Goal: Transaction & Acquisition: Purchase product/service

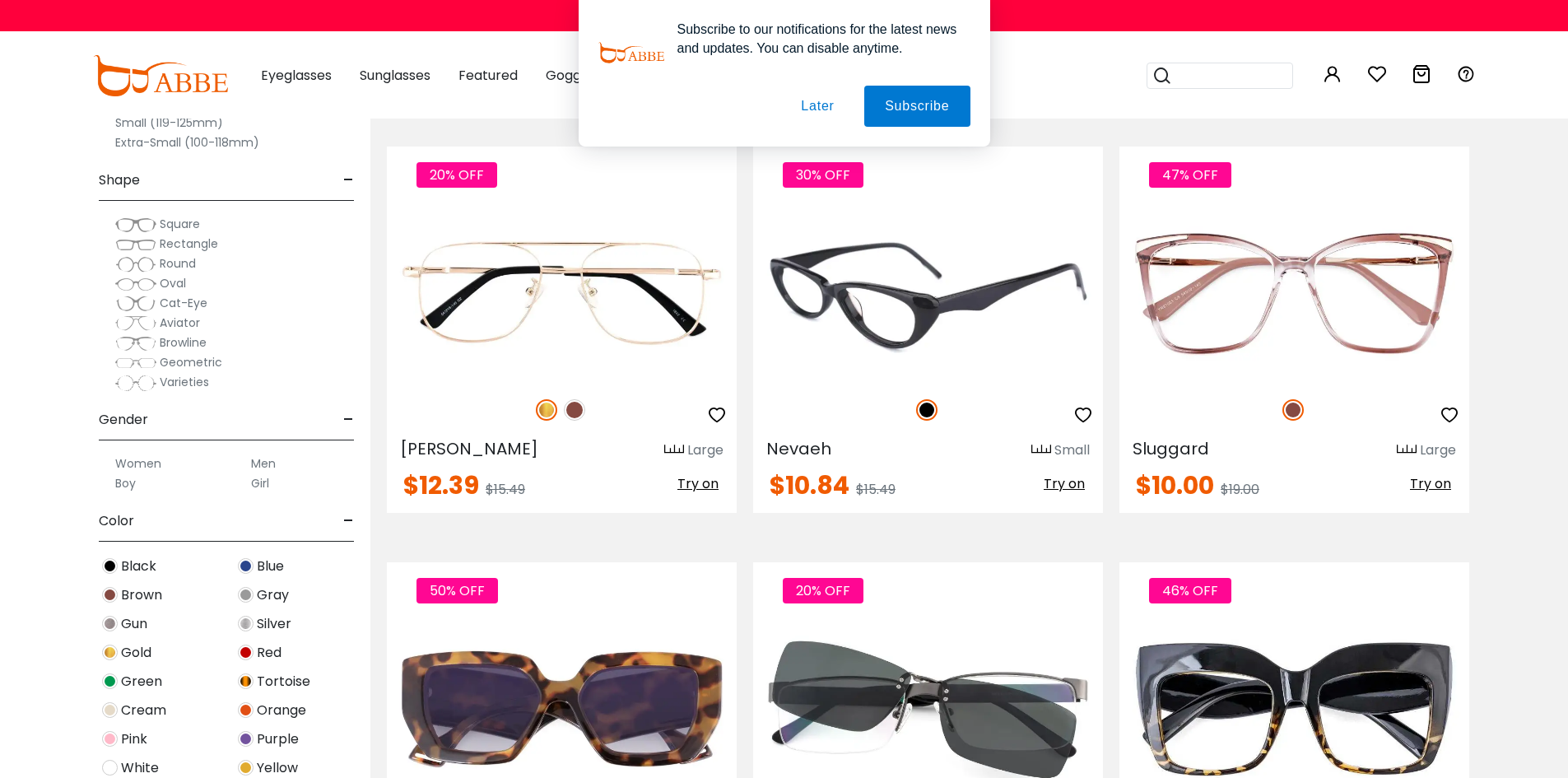
scroll to position [2306, 0]
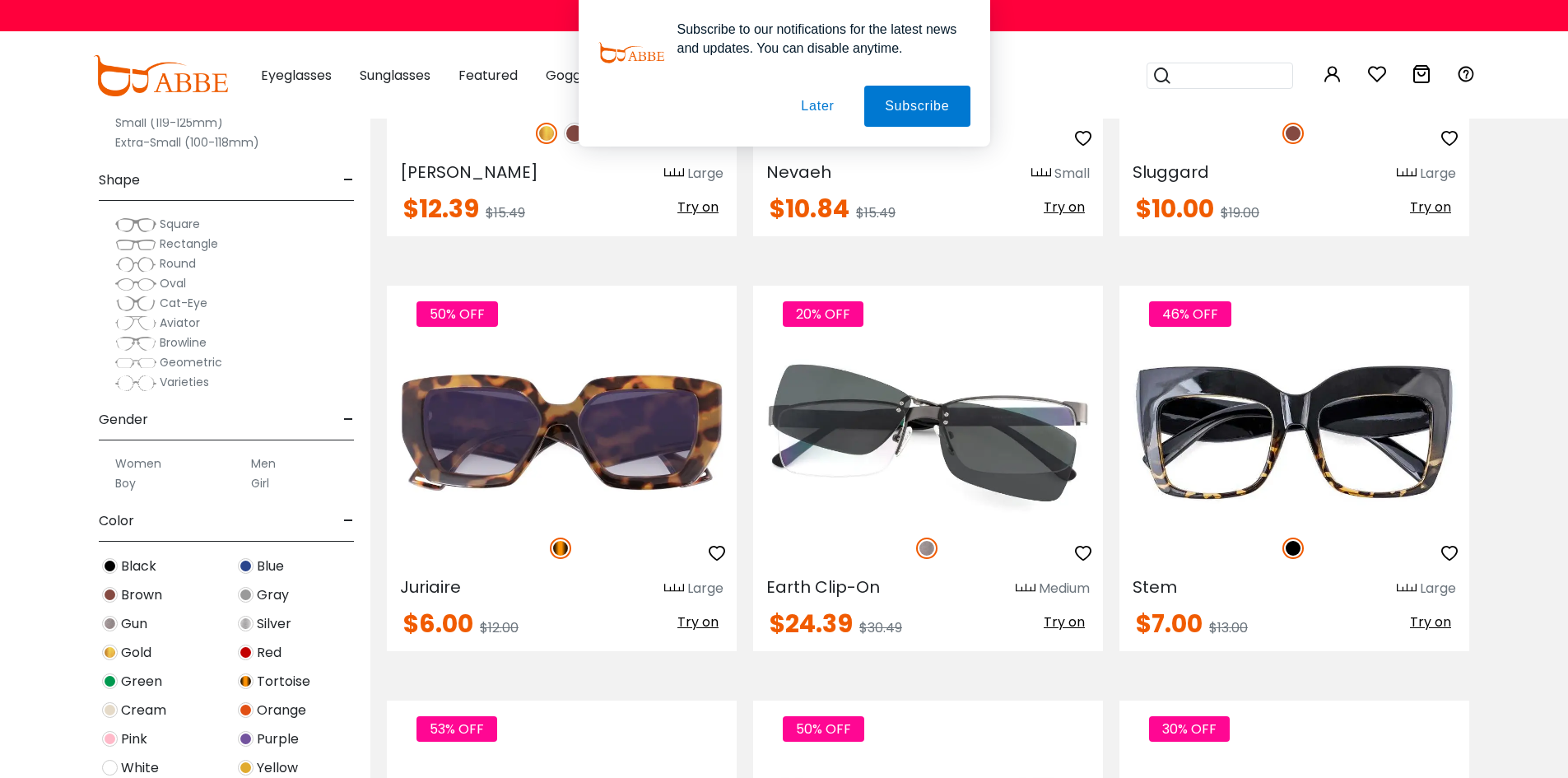
click at [0, 0] on button "Later" at bounding box center [0, 0] width 0 height 0
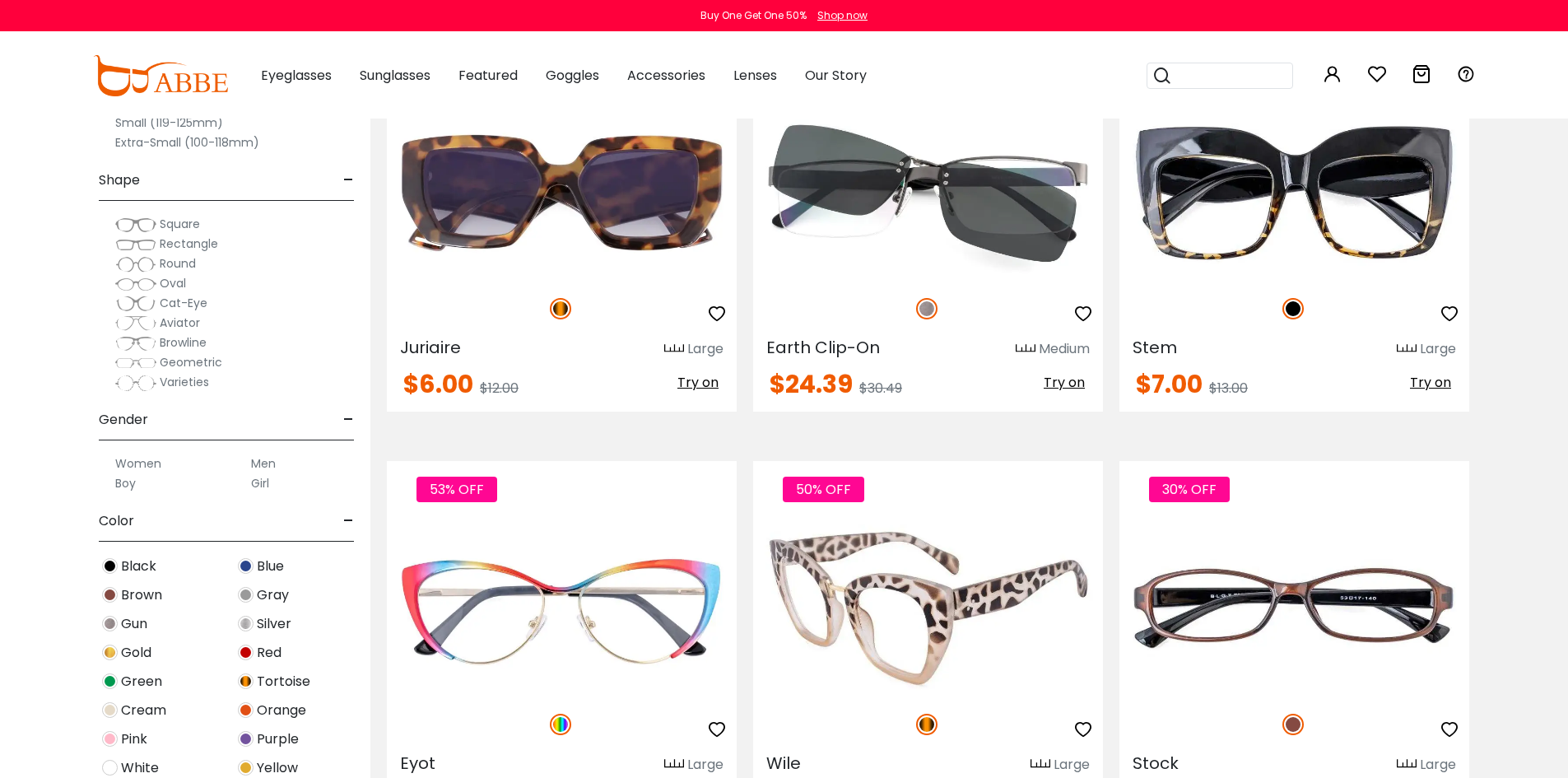
scroll to position [2471, 0]
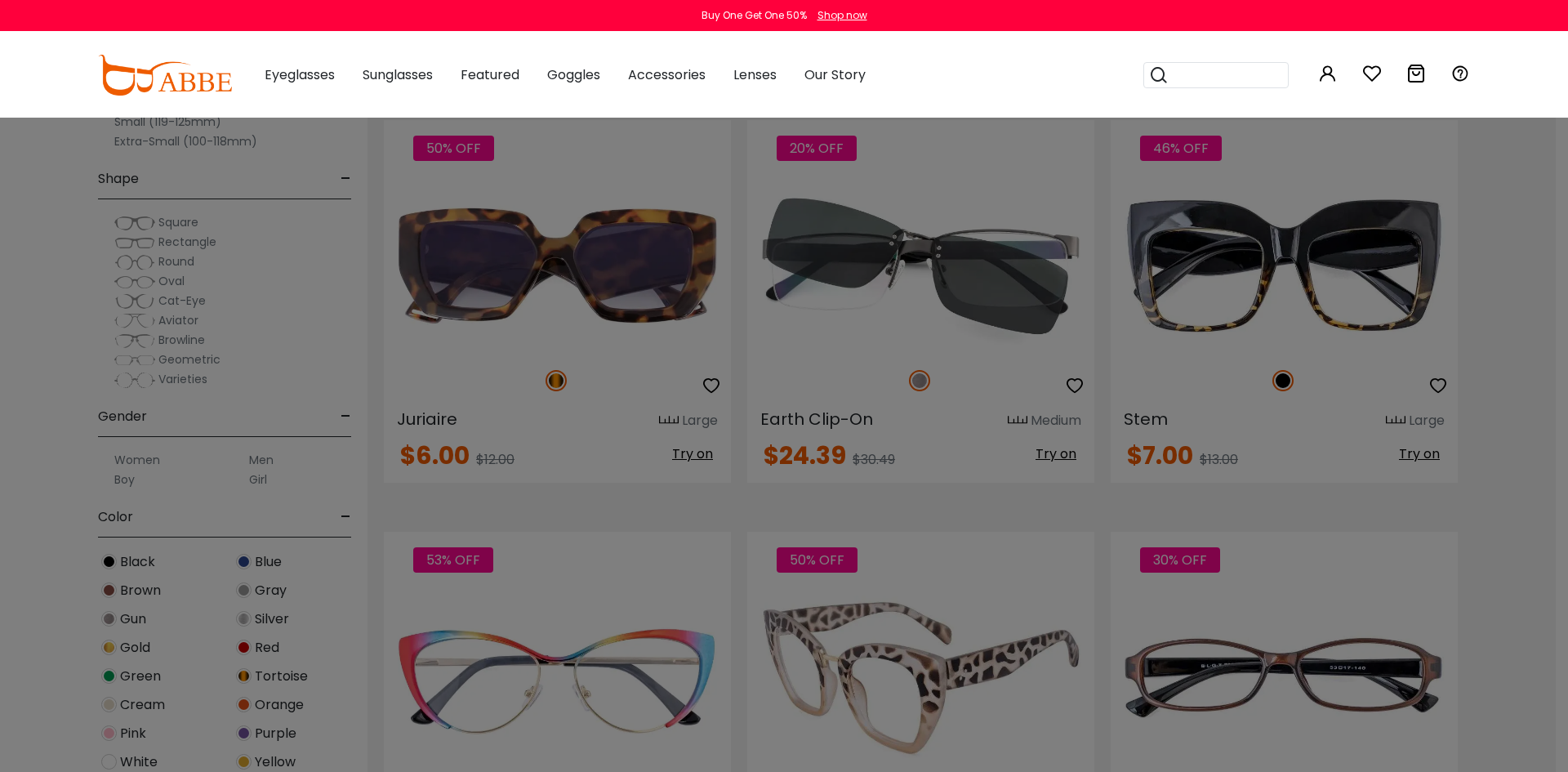
click at [0, 0] on div "× special offer just for you $10 OFF Order amount over than $20 Sign In No Than…" at bounding box center [0, 0] width 0 height 0
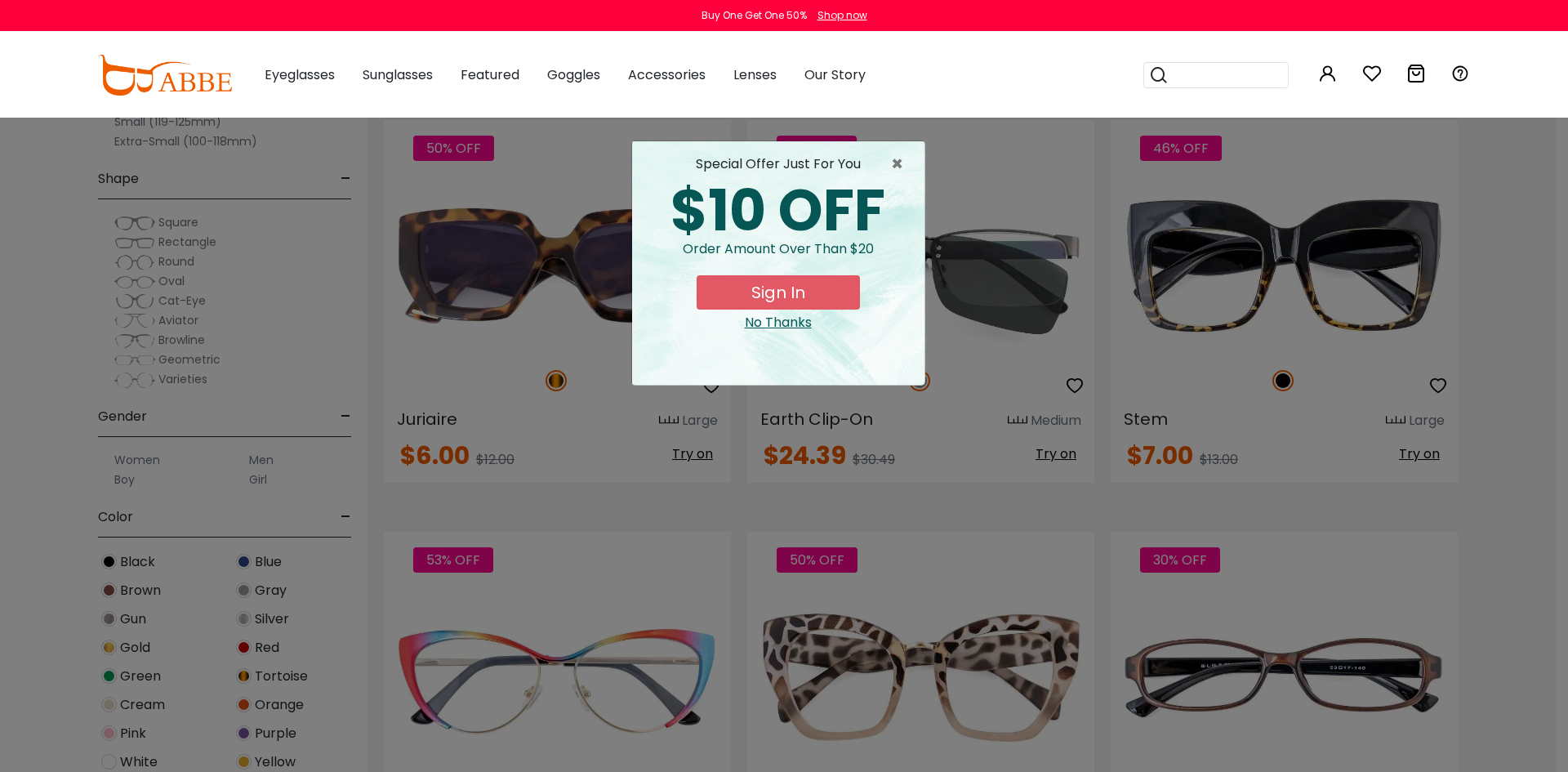
click at [790, 314] on div "No Thanks" at bounding box center [779, 323] width 267 height 20
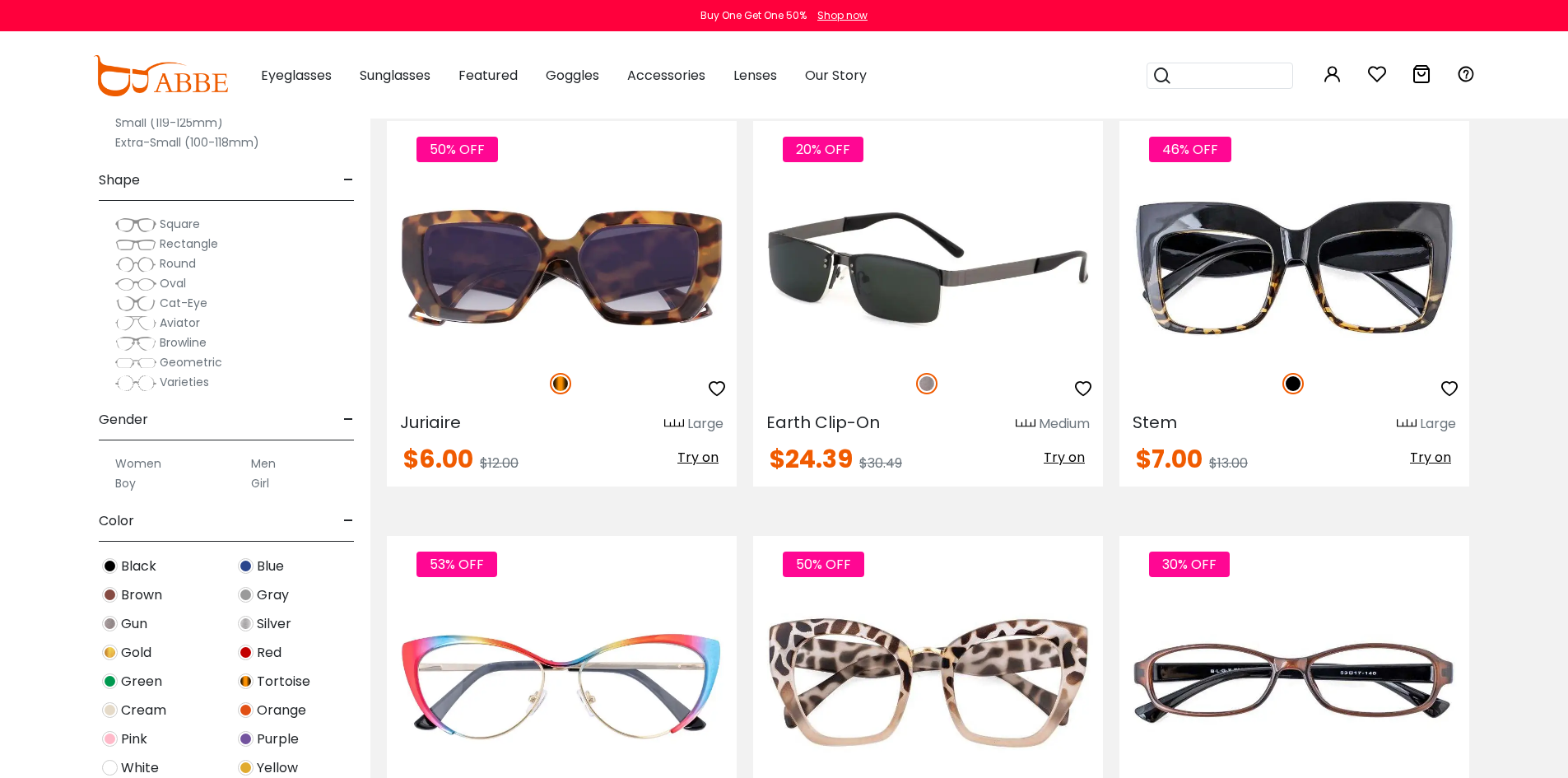
click at [869, 270] on img at bounding box center [928, 268] width 350 height 176
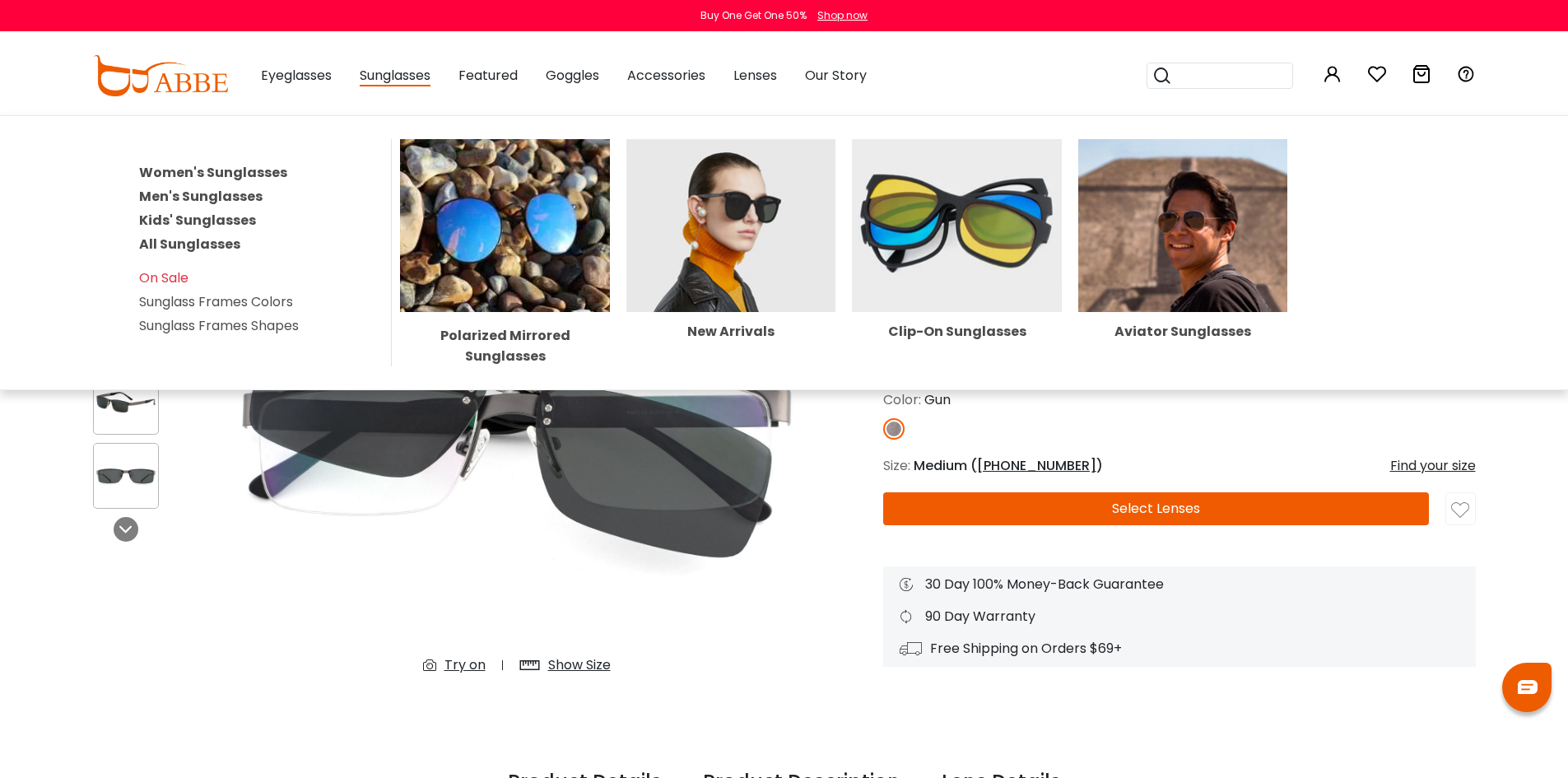
click at [376, 78] on span "Sunglasses" at bounding box center [395, 76] width 71 height 21
click at [501, 220] on img at bounding box center [505, 225] width 210 height 173
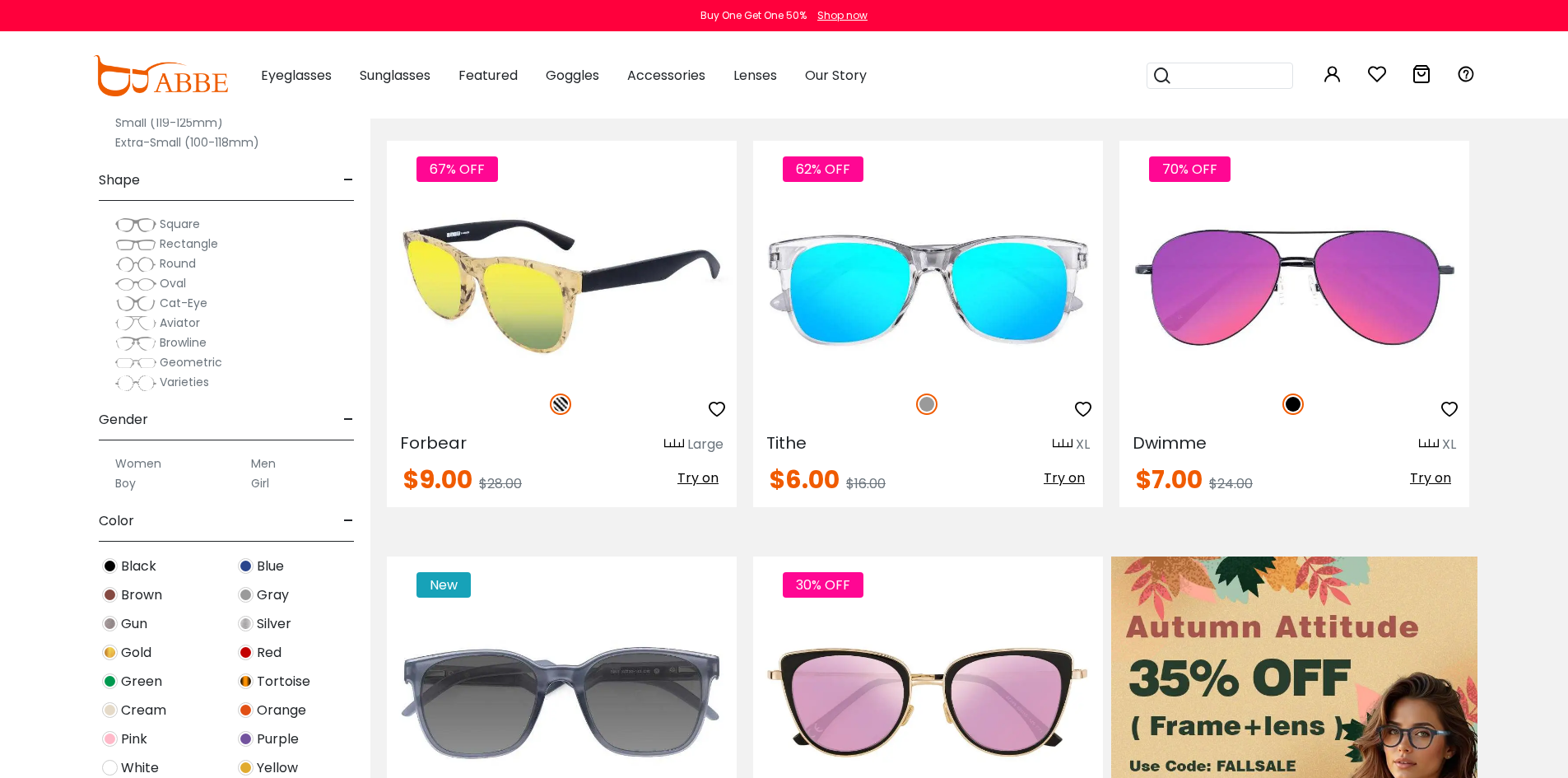
scroll to position [82, 0]
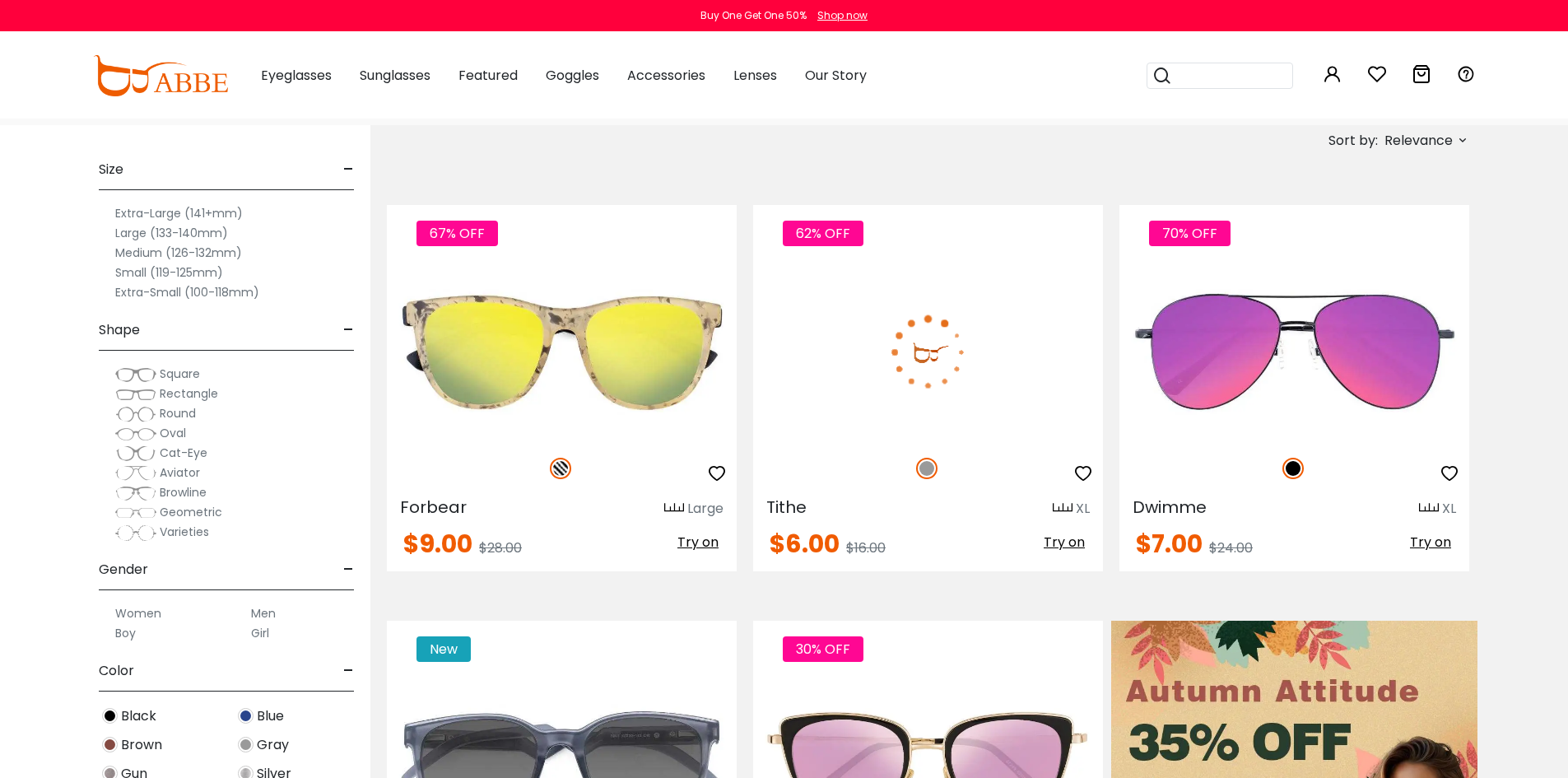
click at [856, 354] on img at bounding box center [928, 352] width 350 height 176
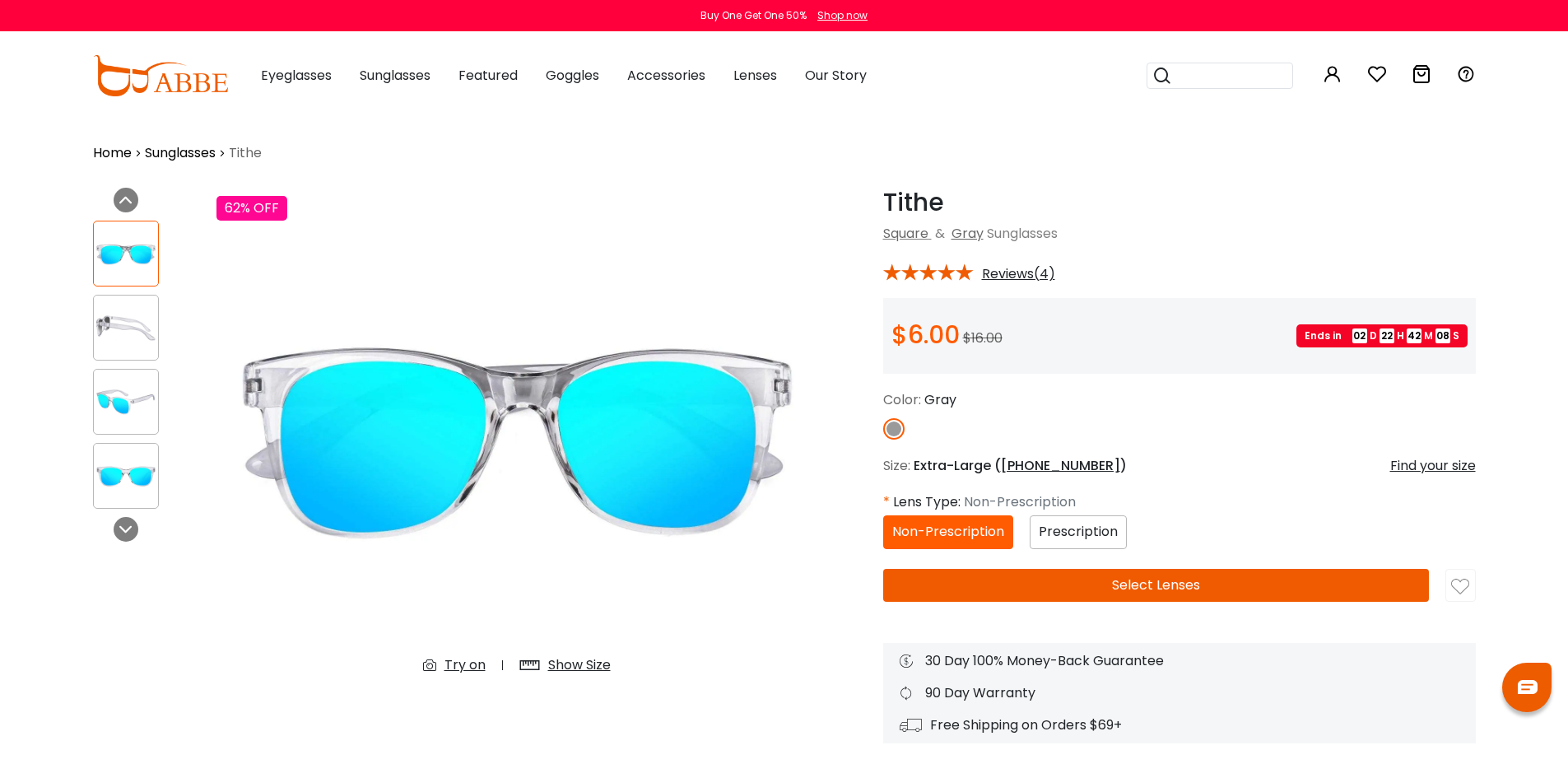
click at [945, 531] on span "Non-Prescription" at bounding box center [948, 532] width 112 height 19
click at [1047, 526] on span "Prescription" at bounding box center [1079, 532] width 79 height 19
click at [986, 542] on div "Non-Prescription" at bounding box center [948, 532] width 130 height 34
click at [981, 534] on span "Non-Prescription" at bounding box center [948, 532] width 112 height 19
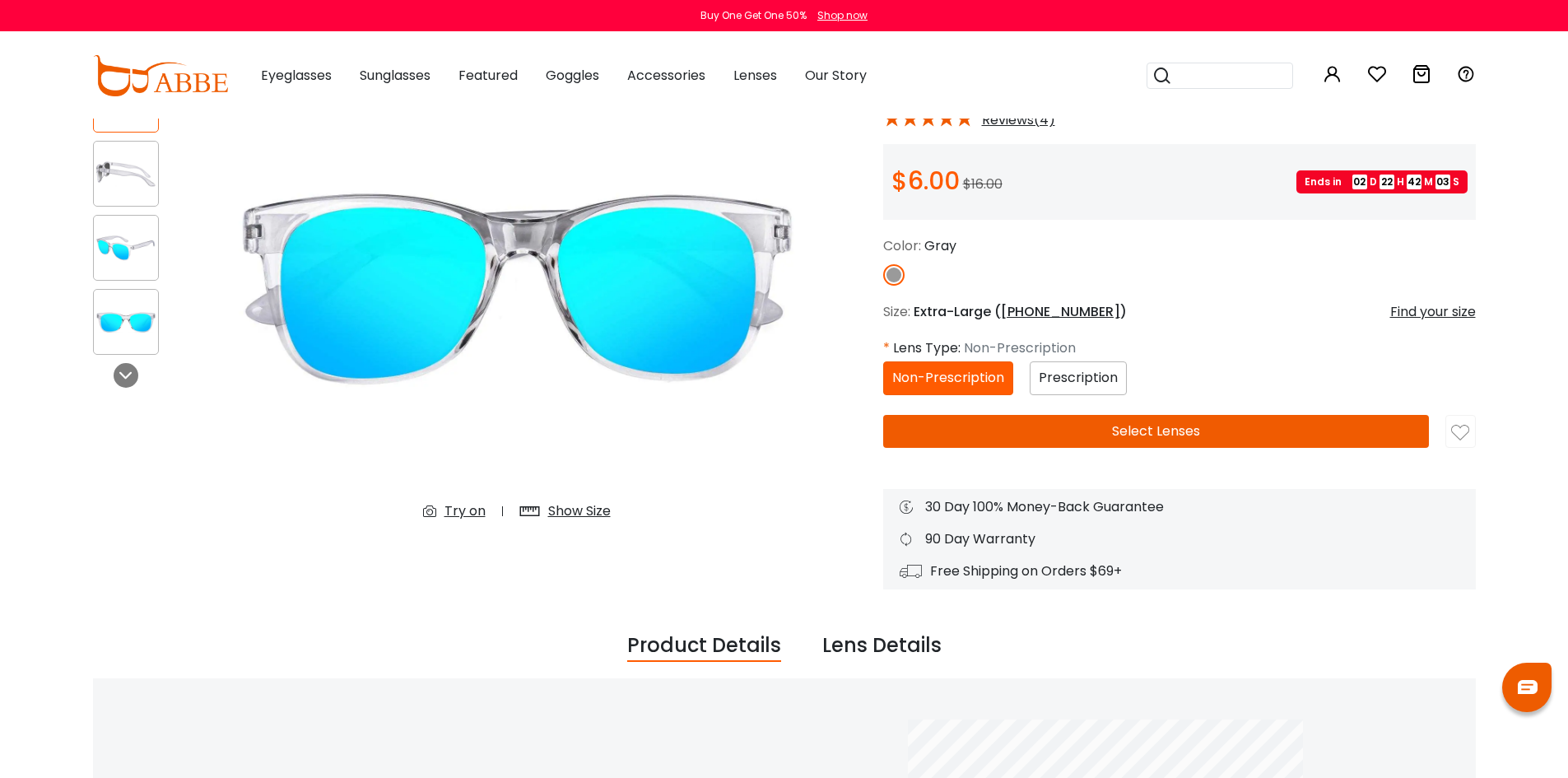
scroll to position [82, 0]
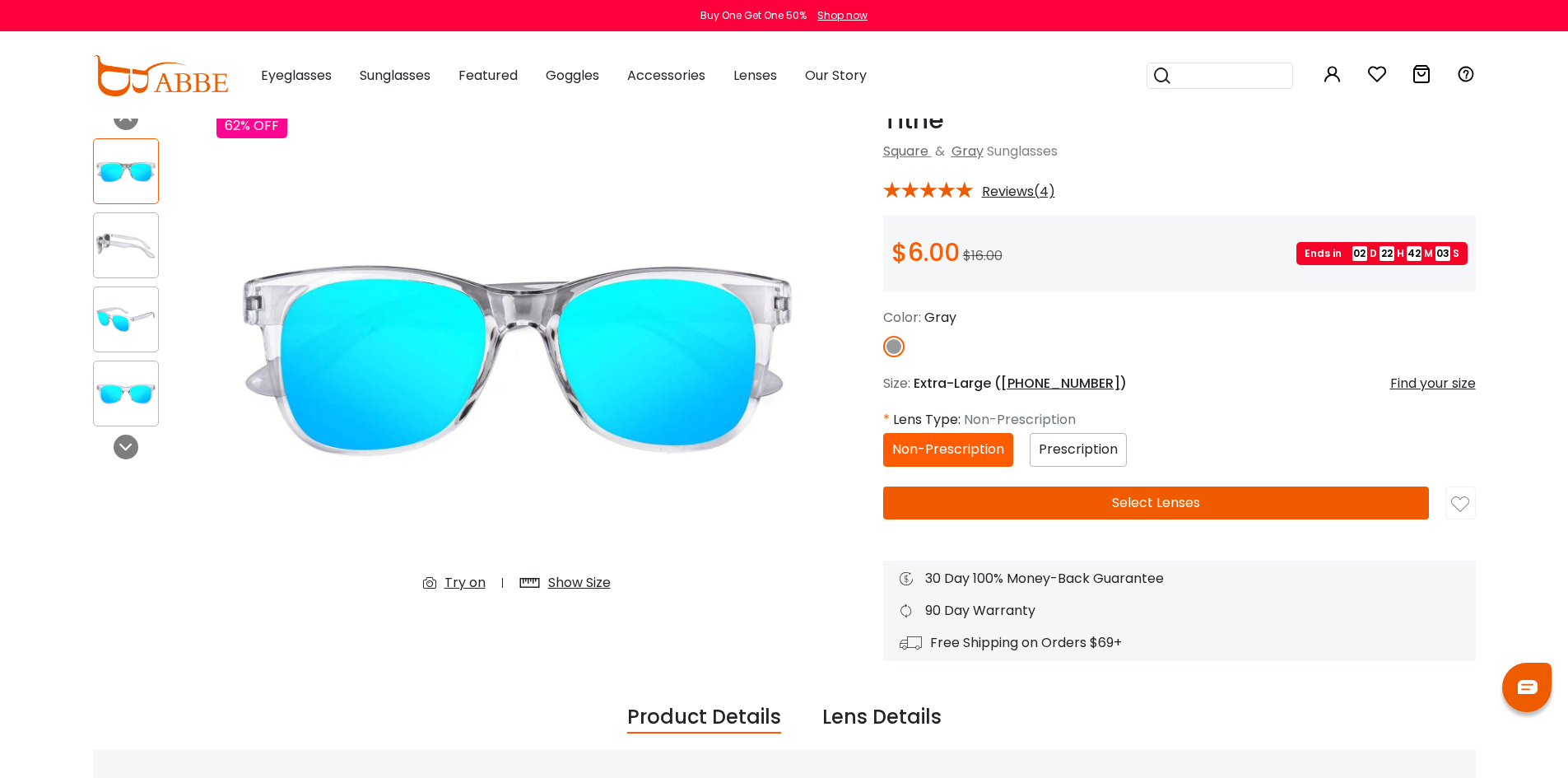
click at [1112, 503] on button "Select Lenses" at bounding box center [1156, 503] width 546 height 33
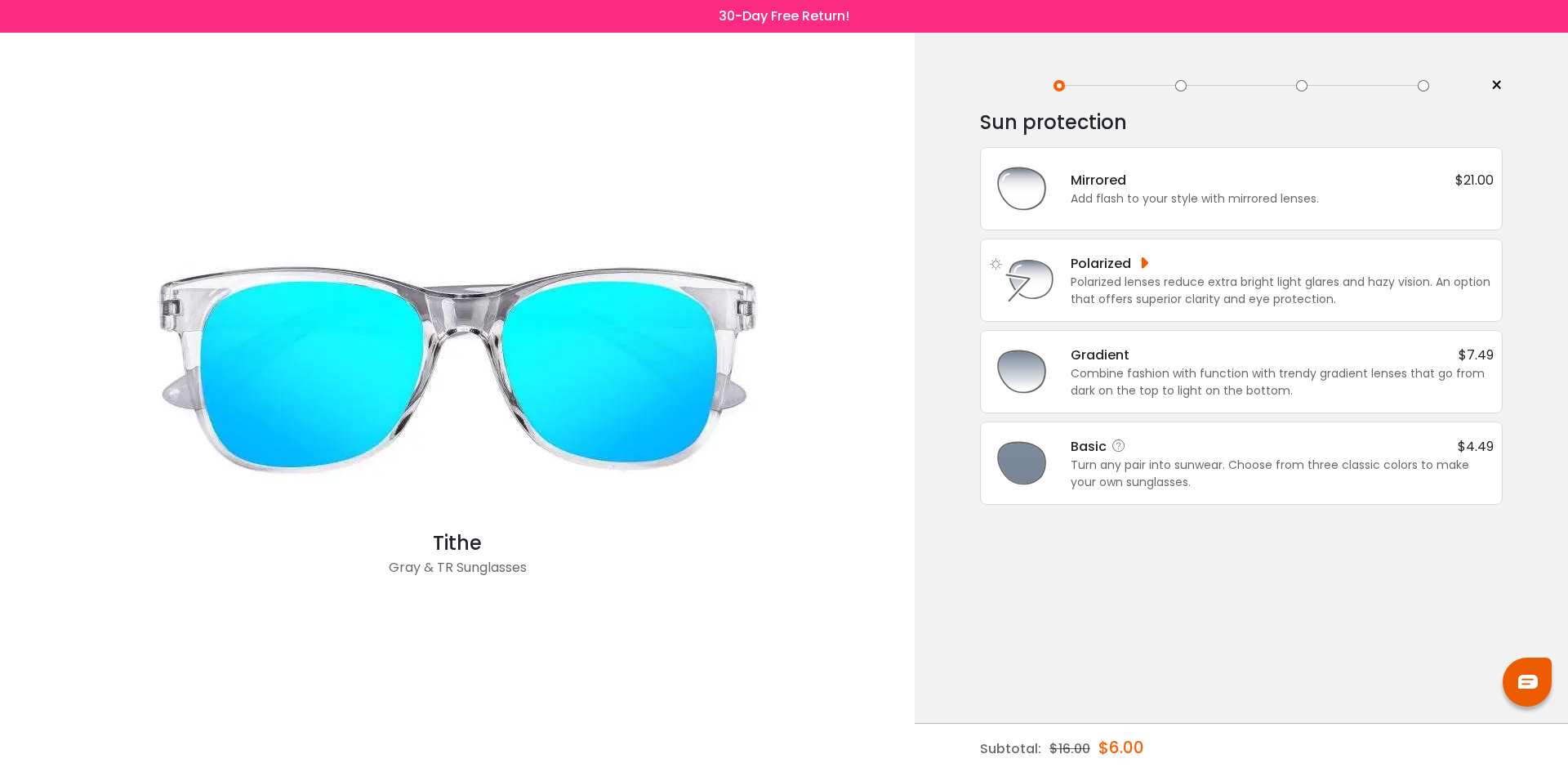
click at [1184, 438] on div "Basic $4.49" at bounding box center [1283, 446] width 423 height 20
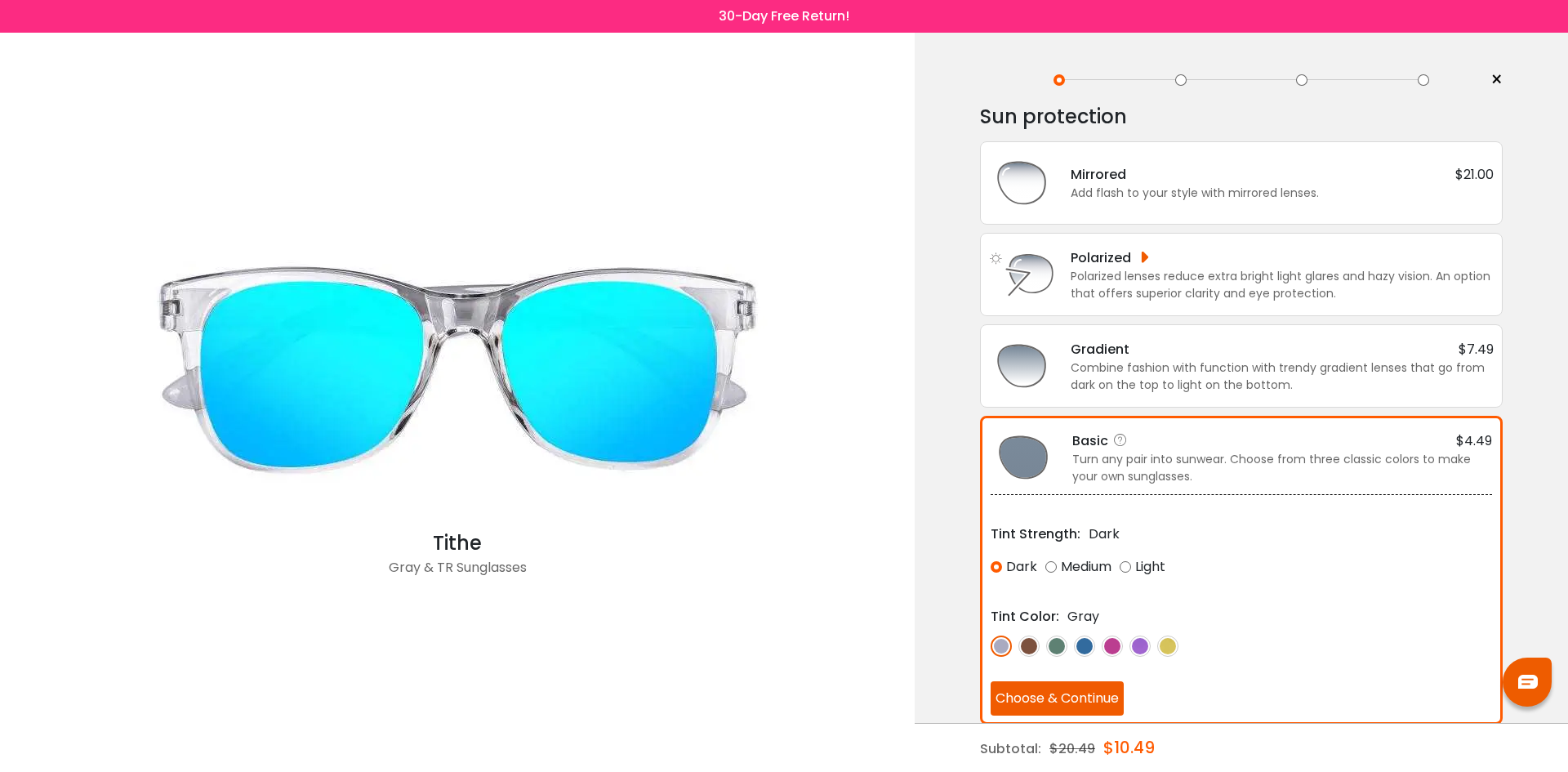
scroll to position [6, 0]
click at [1203, 187] on div "Add flash to your style with mirrored lenses." at bounding box center [1283, 192] width 423 height 17
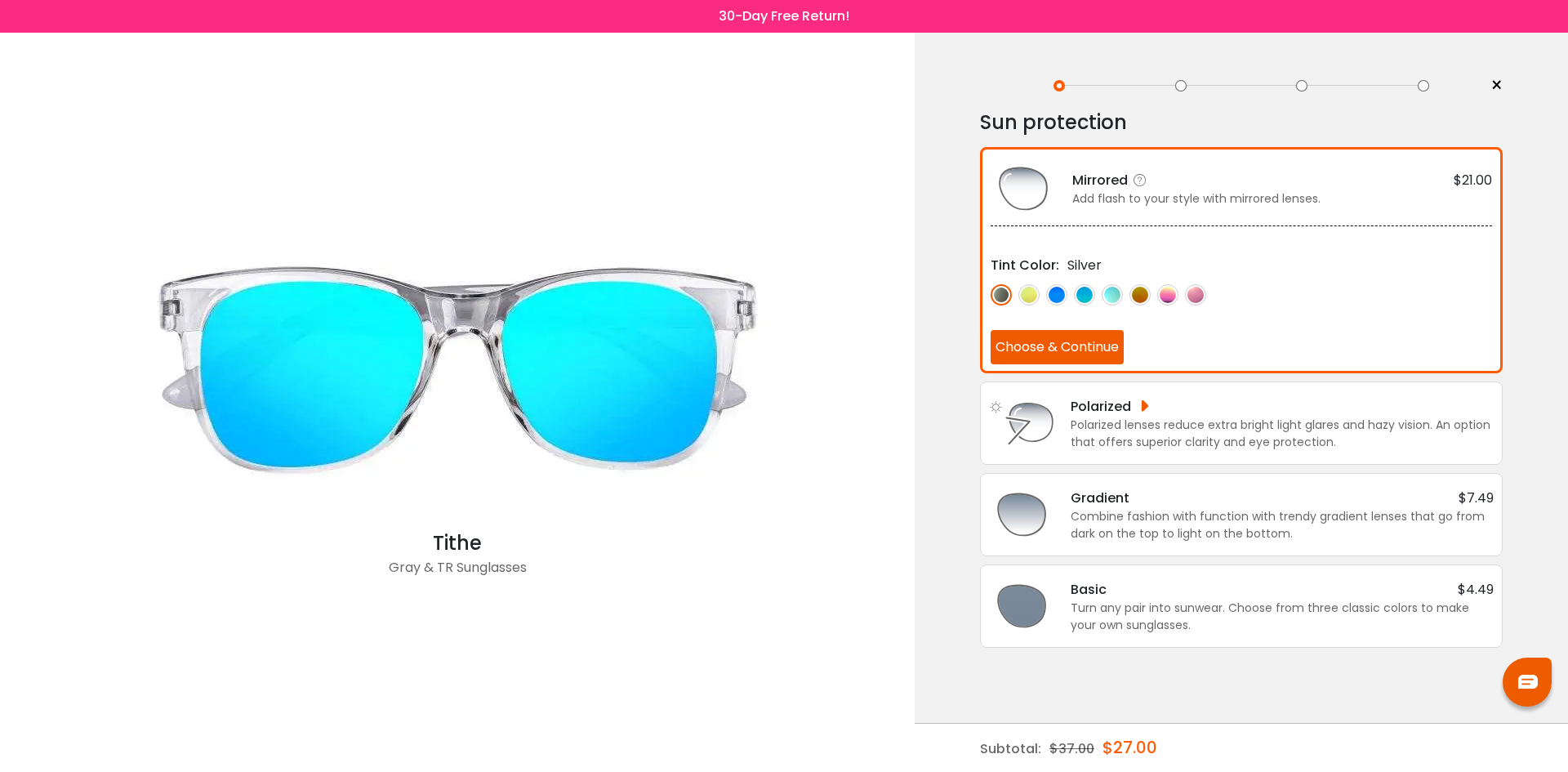
scroll to position [0, 0]
click at [1086, 350] on button "Choose & Continue" at bounding box center [1058, 347] width 133 height 35
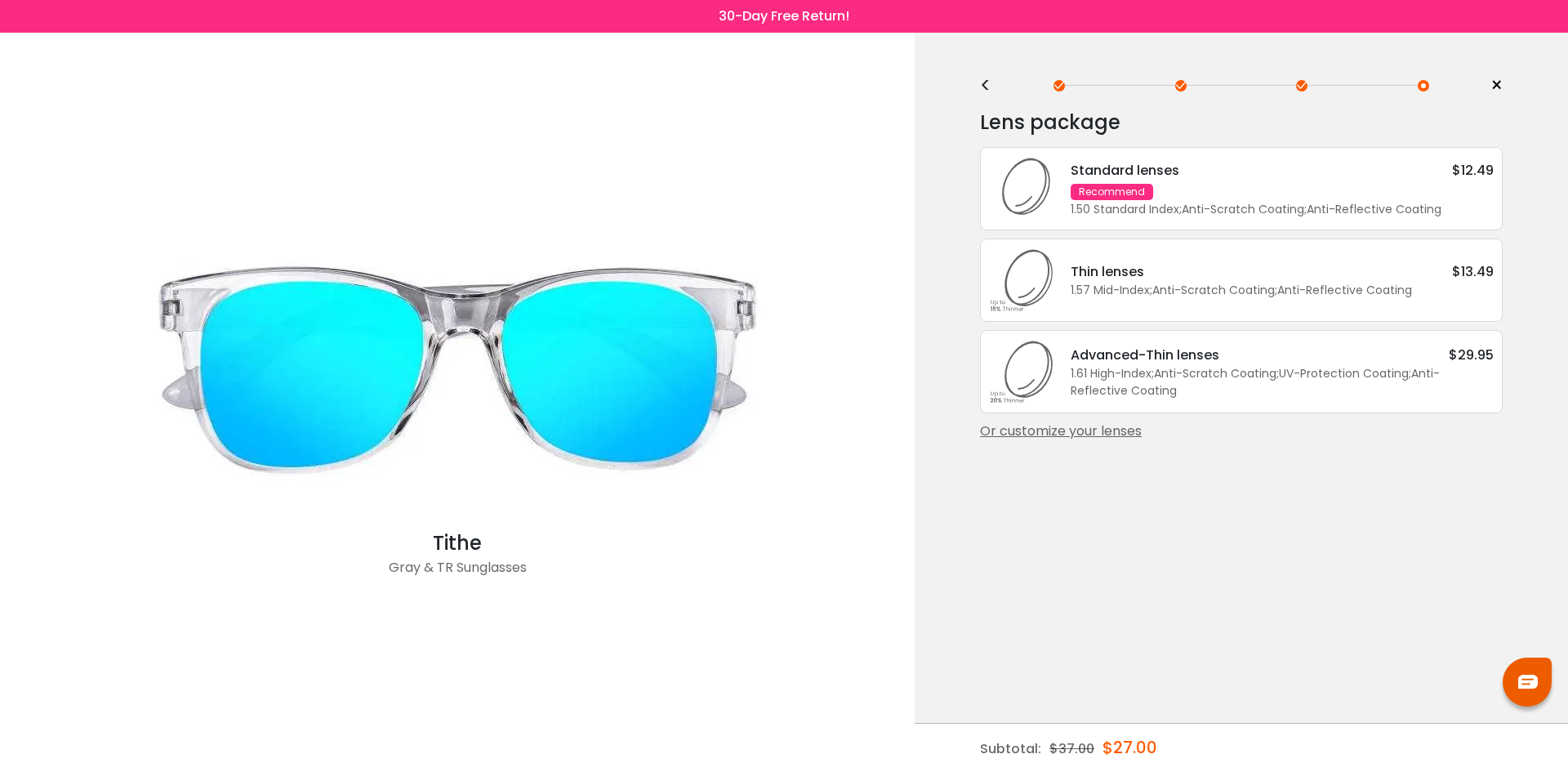
click at [1086, 350] on div "Advanced-Thin lenses" at bounding box center [1145, 355] width 148 height 20
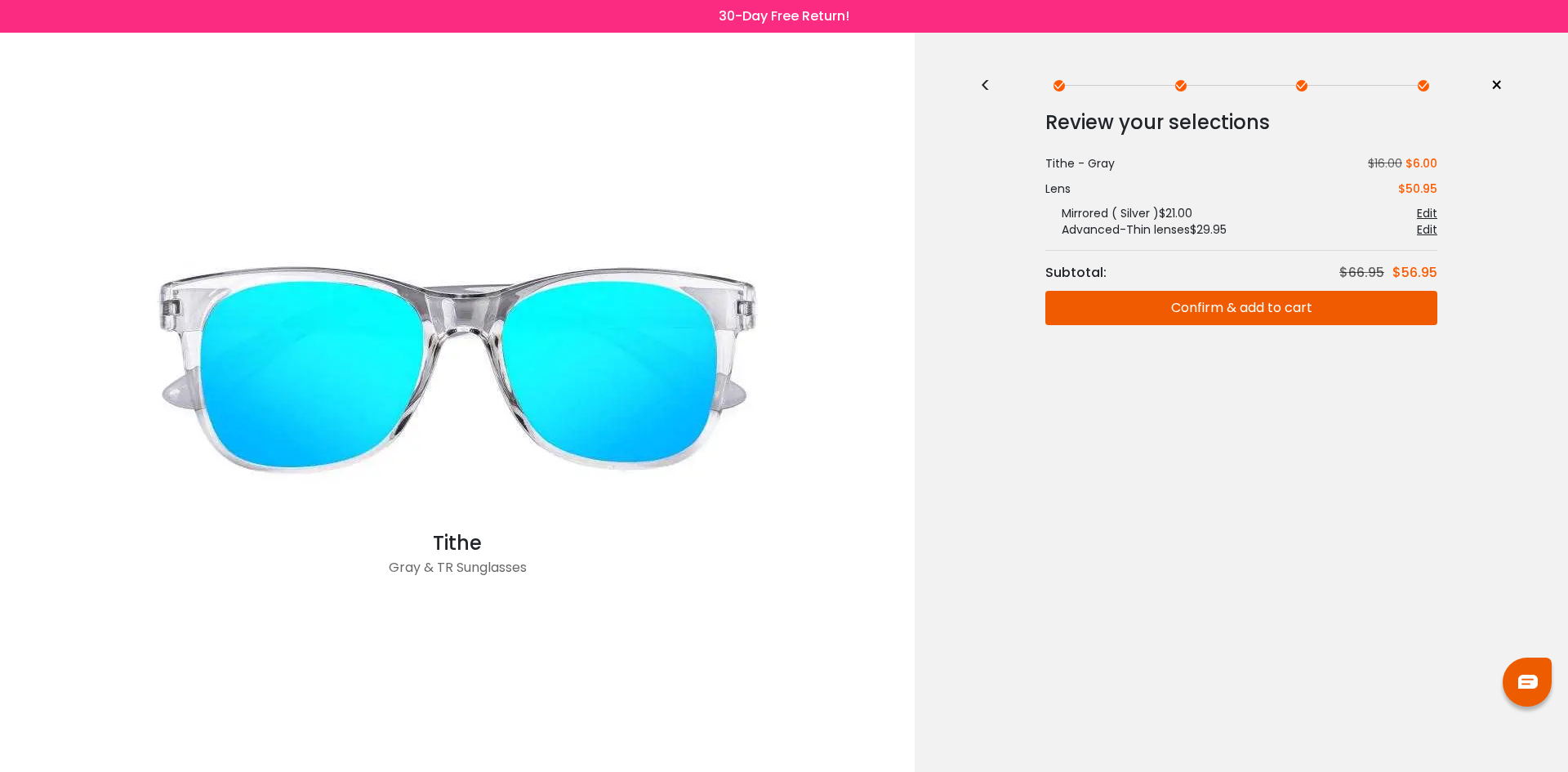
click at [1192, 306] on button "Confirm & add to cart" at bounding box center [1241, 308] width 392 height 35
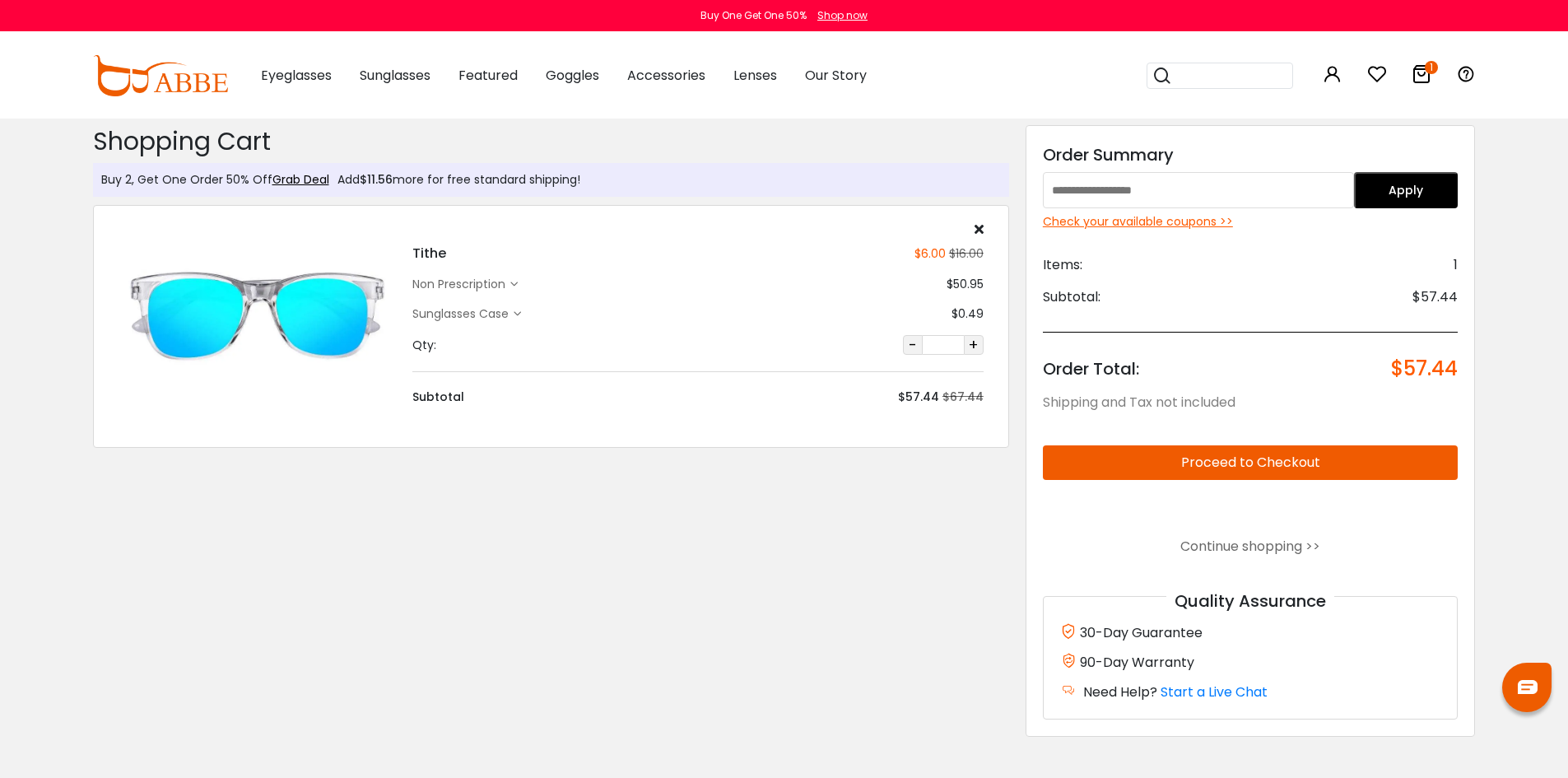
type input "***"
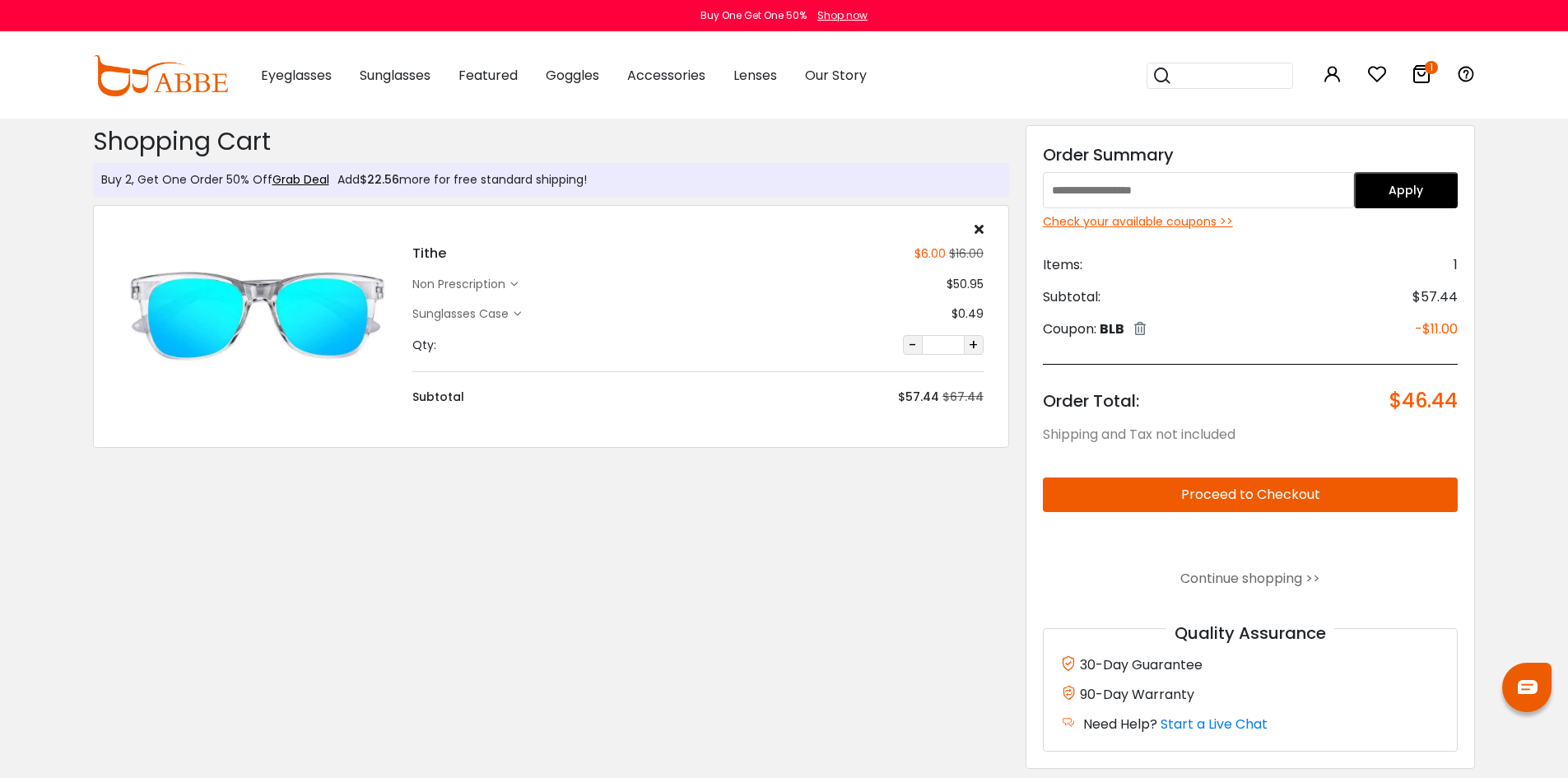
click at [1146, 325] on icon at bounding box center [1140, 328] width 12 height 13
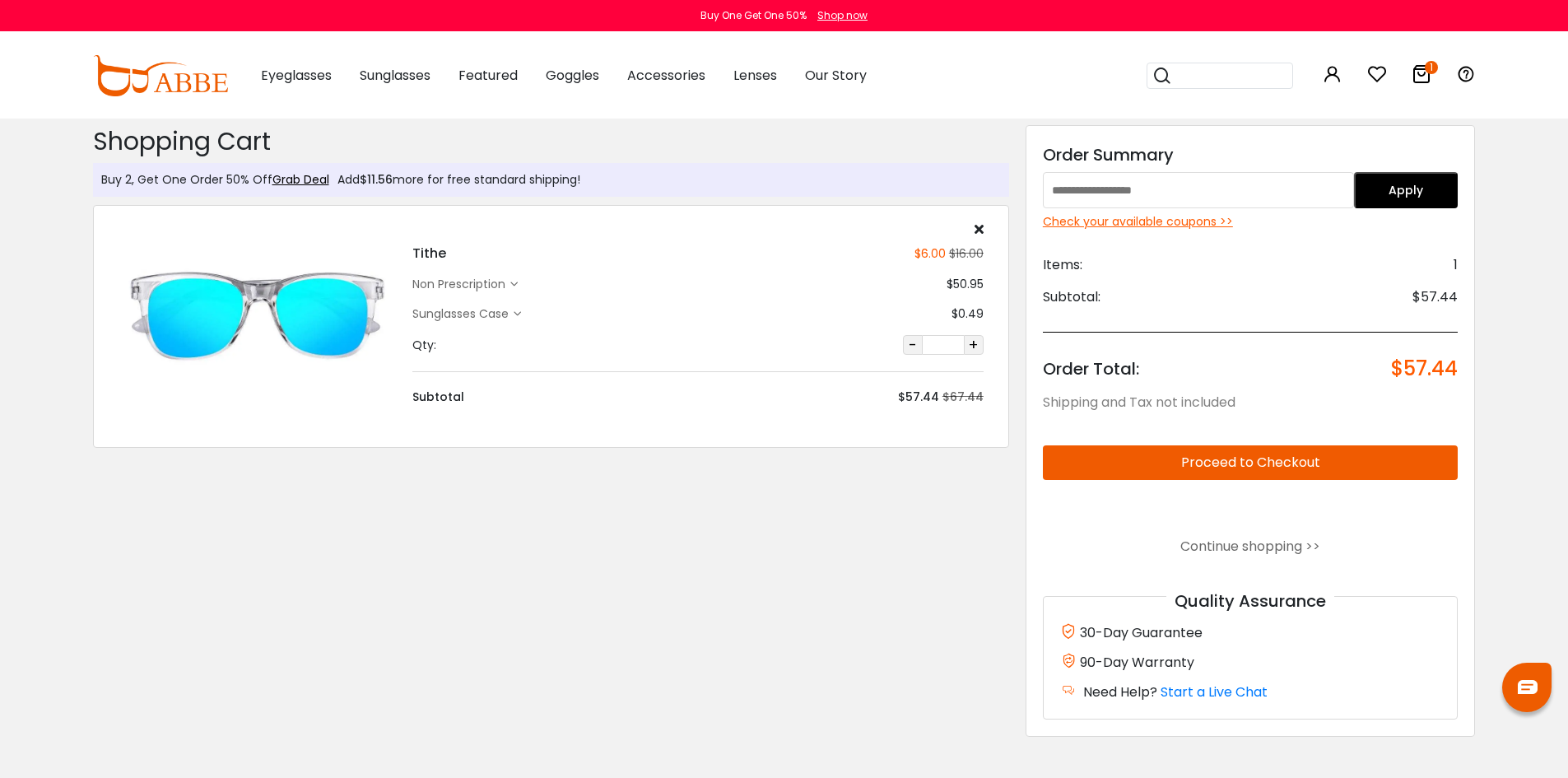
type input "***"
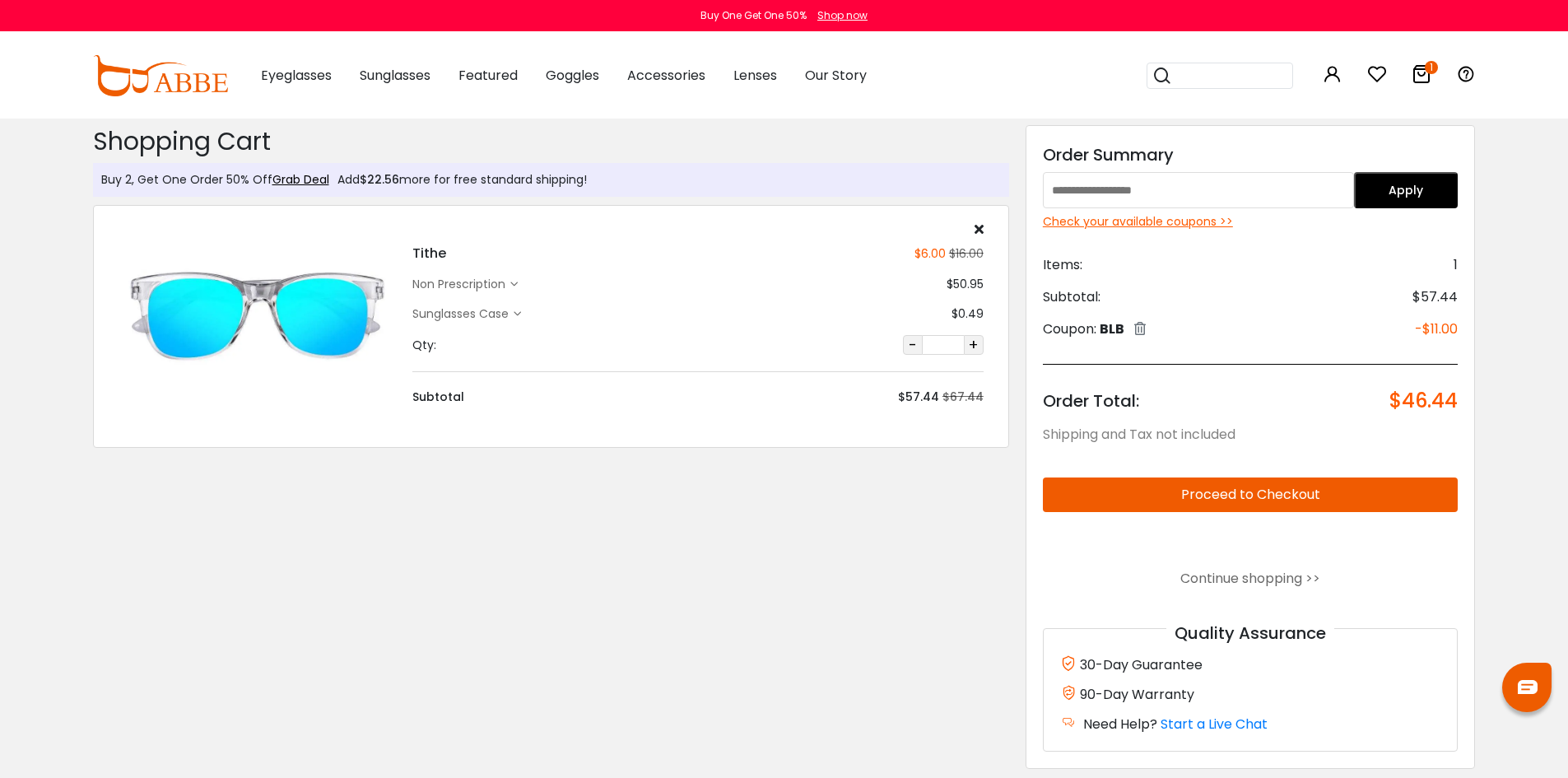
click at [1152, 331] on div "Coupon: BLB -$11.00" at bounding box center [1251, 330] width 416 height 20
click at [1146, 332] on icon at bounding box center [1140, 328] width 12 height 13
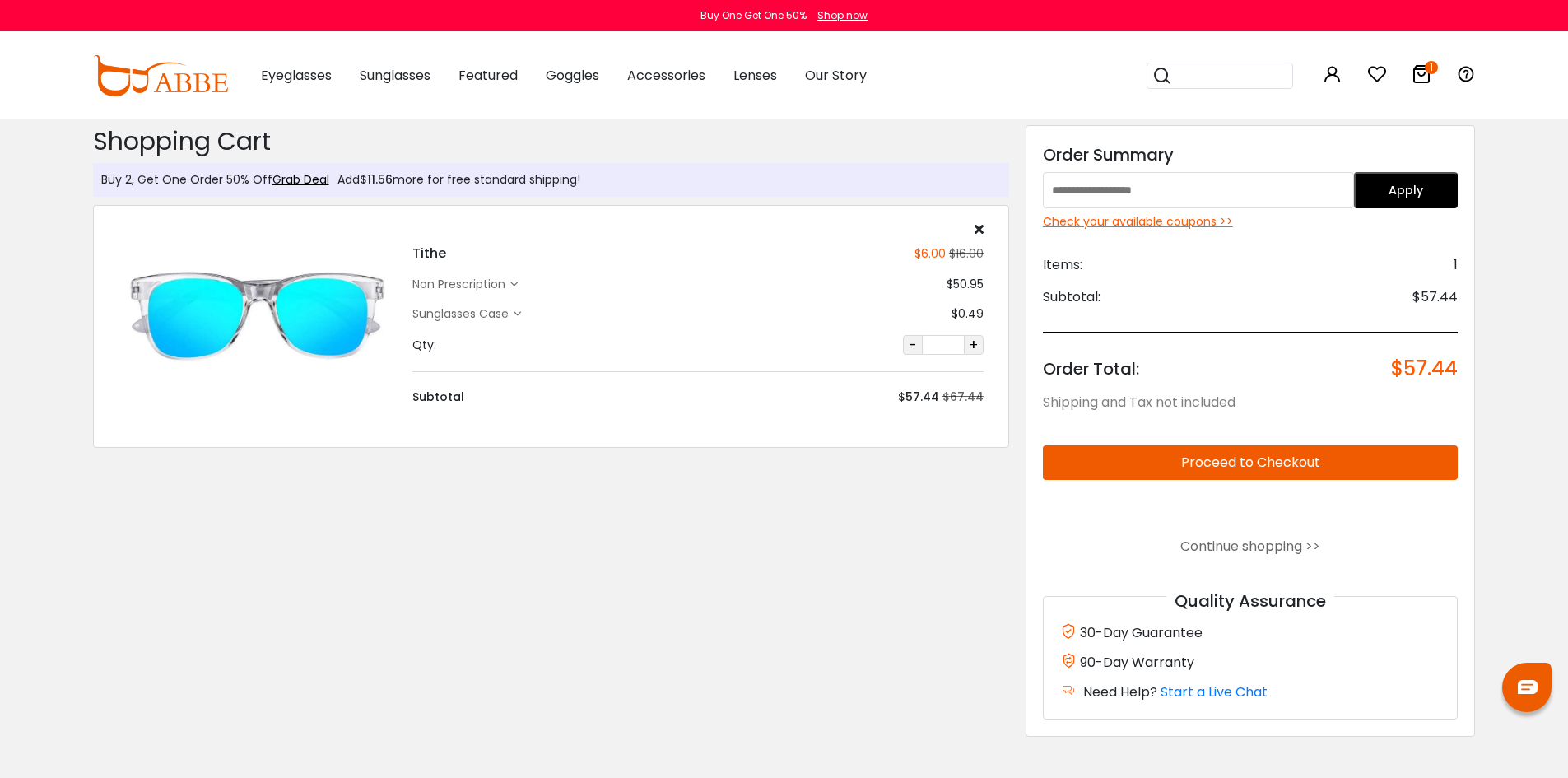
click at [979, 344] on button "+" at bounding box center [974, 345] width 20 height 20
type input "***"
